Goal: Obtain resource: Obtain resource

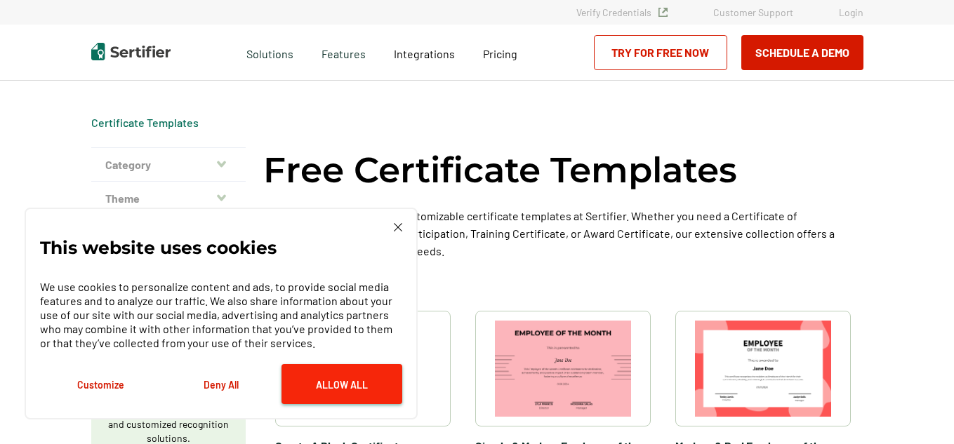
click at [333, 387] on button "Allow All" at bounding box center [342, 384] width 121 height 40
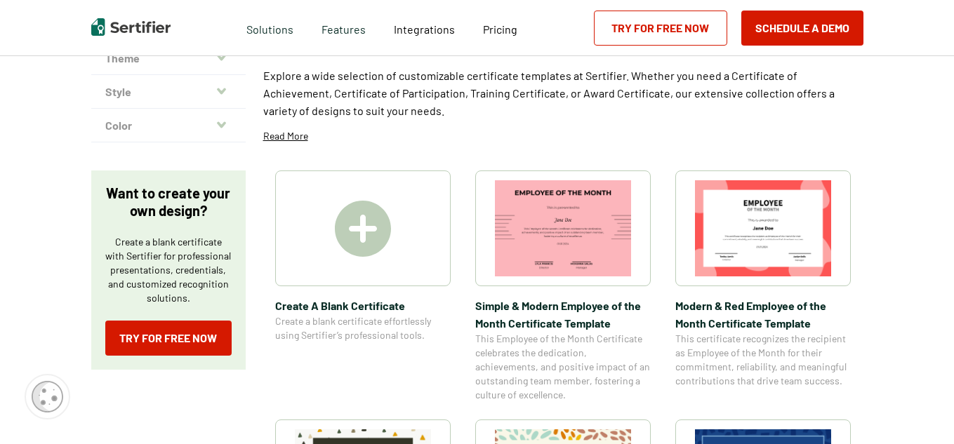
scroll to position [281, 0]
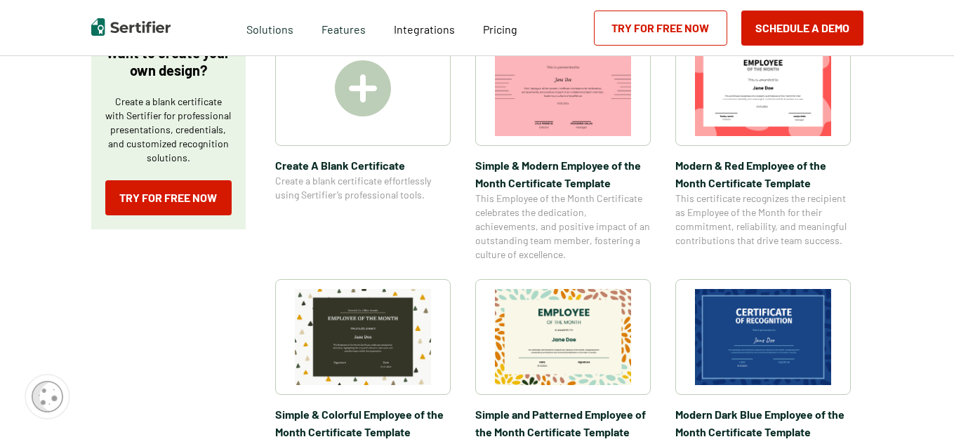
click at [614, 362] on img at bounding box center [563, 337] width 136 height 96
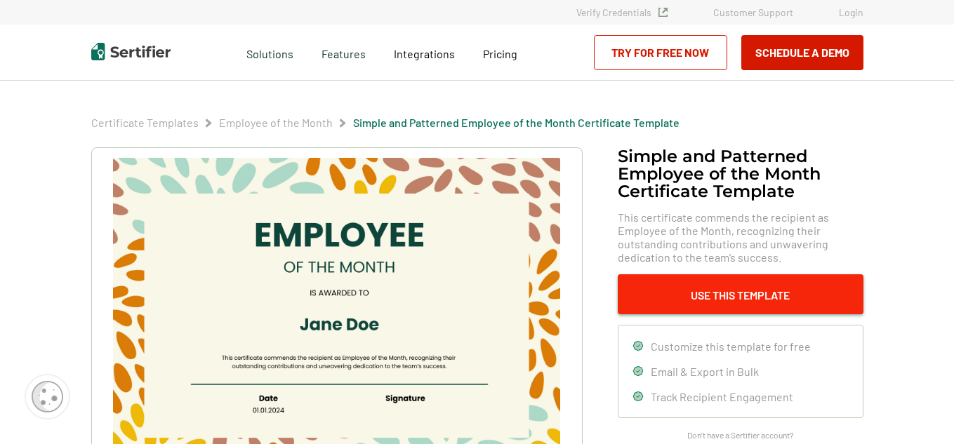
click at [738, 282] on button "Use This Template" at bounding box center [741, 295] width 246 height 40
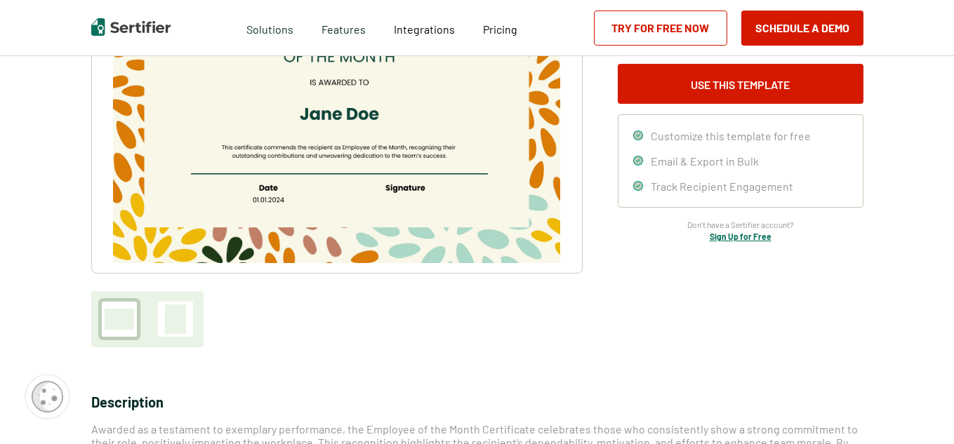
scroll to position [281, 0]
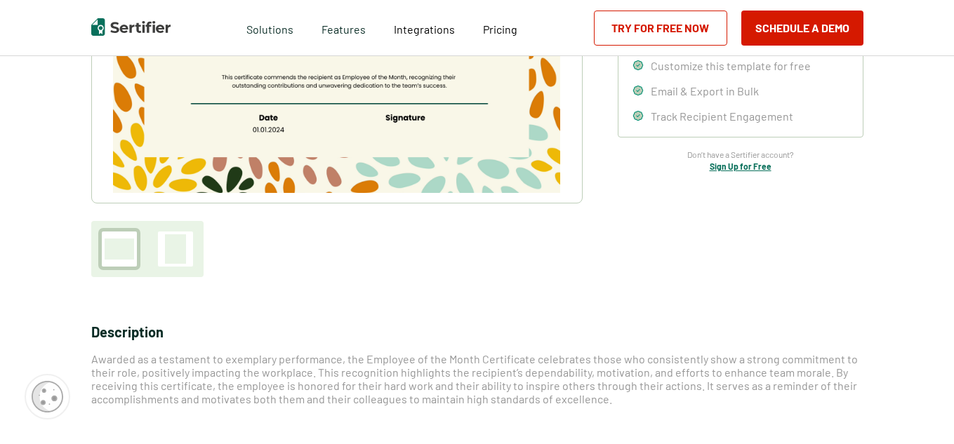
click at [186, 251] on div at bounding box center [175, 249] width 21 height 29
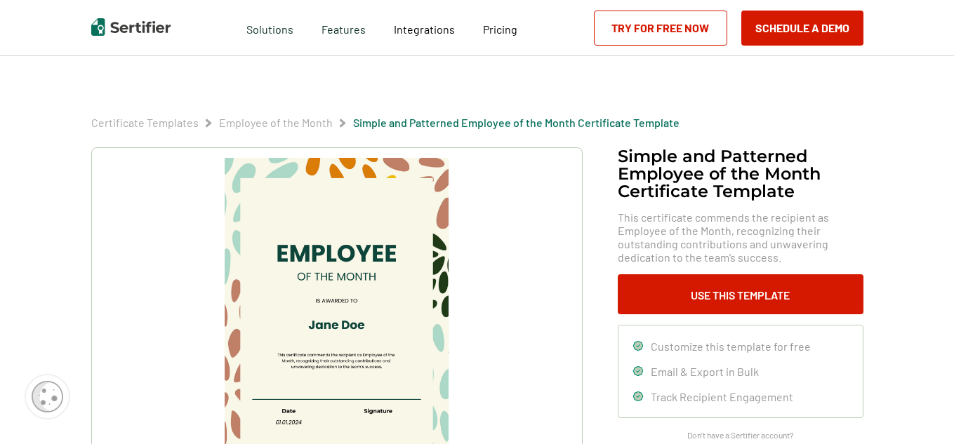
scroll to position [211, 0]
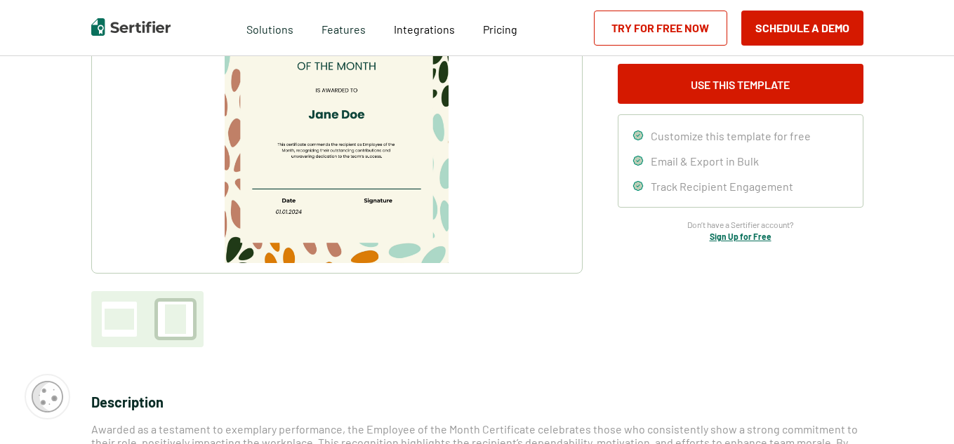
click at [427, 196] on img at bounding box center [336, 105] width 223 height 316
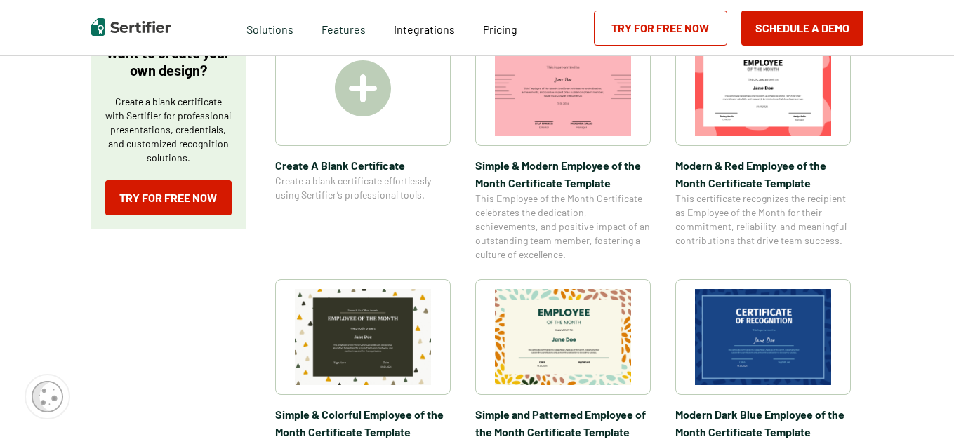
scroll to position [70, 0]
